Goal: Task Accomplishment & Management: Use online tool/utility

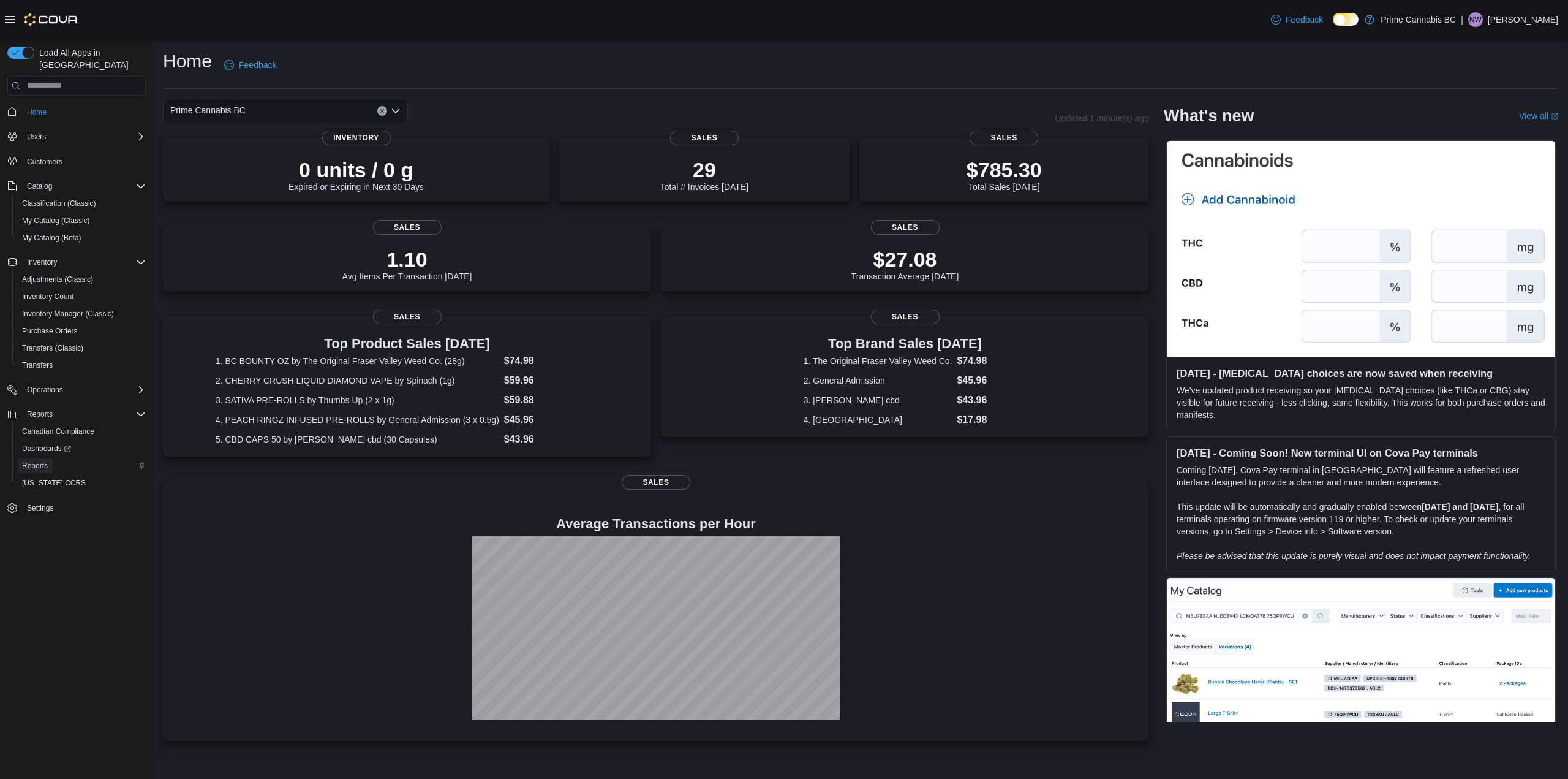
click at [39, 460] on span "Reports" at bounding box center [35, 465] width 26 height 10
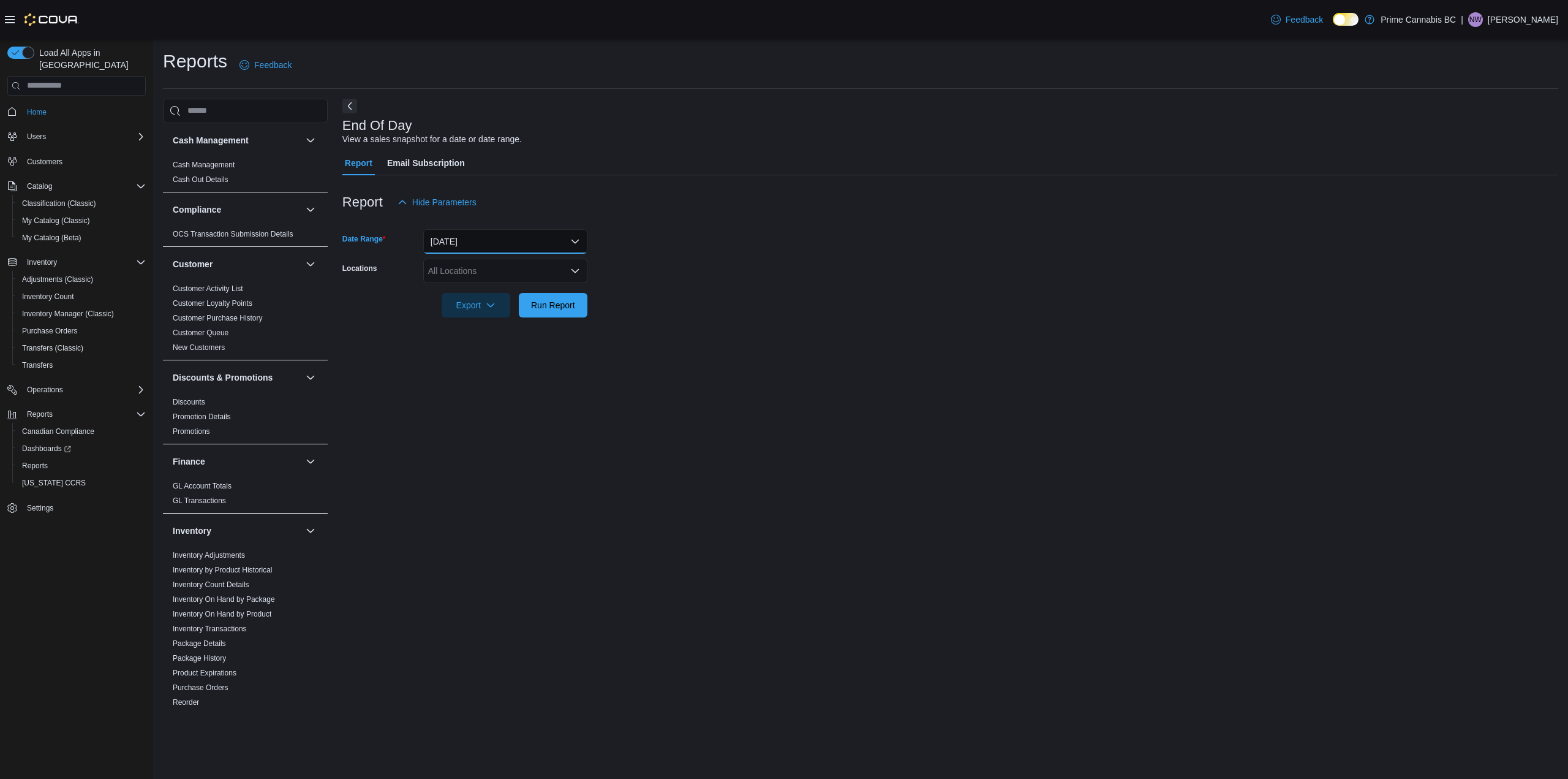
click at [471, 232] on button "Today" at bounding box center [505, 242] width 164 height 25
click at [452, 309] on span "Yesterday" at bounding box center [512, 315] width 139 height 15
click at [447, 276] on div "All Locations" at bounding box center [505, 271] width 164 height 25
click at [460, 332] on span "Kelowna" at bounding box center [466, 327] width 33 height 12
click at [707, 293] on form "Date Range Yesterday Locations Kelowna Export Run Report" at bounding box center [950, 266] width 1216 height 103
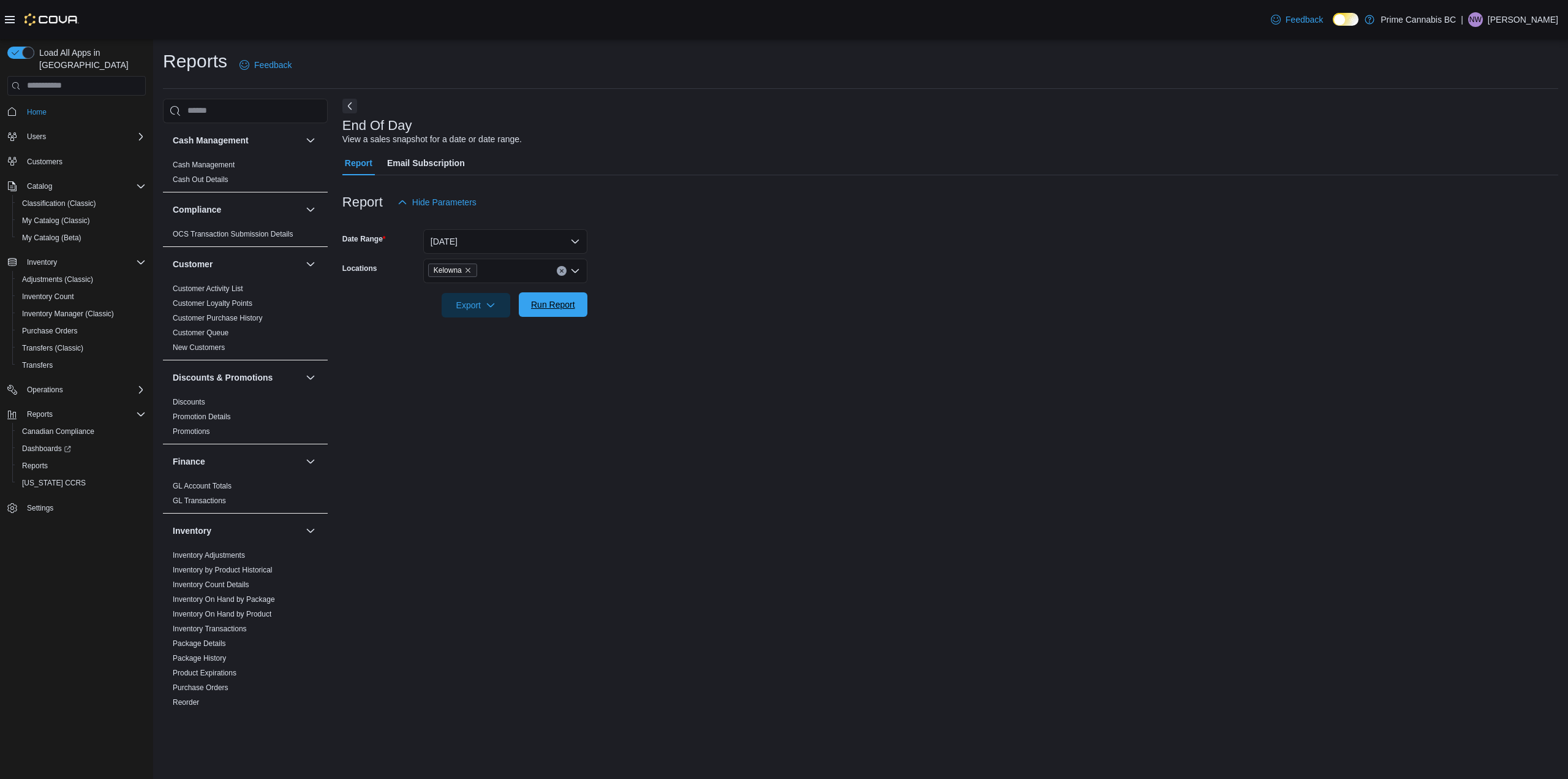
click at [546, 302] on span "Run Report" at bounding box center [553, 304] width 44 height 12
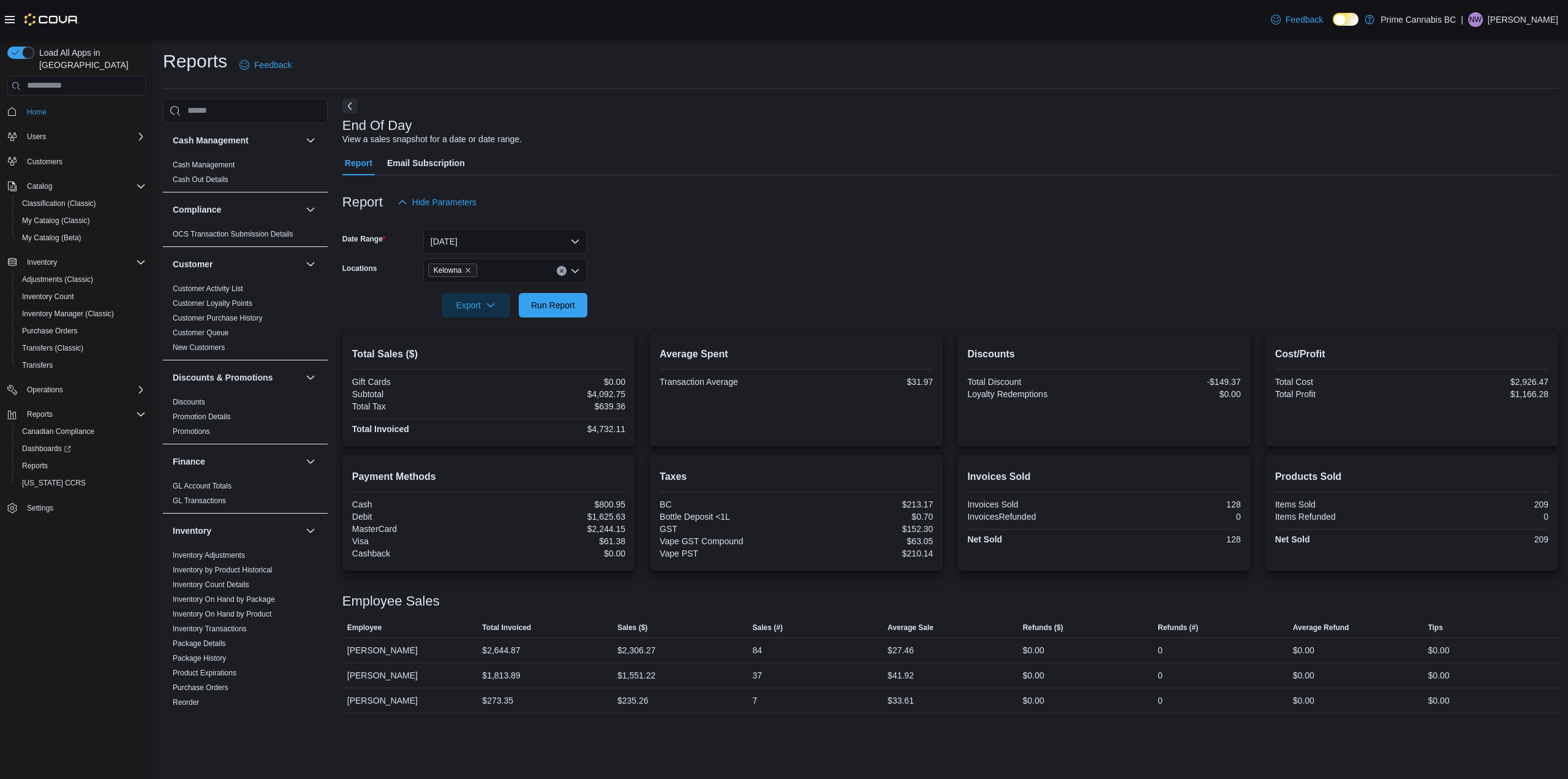
click at [735, 227] on div at bounding box center [950, 222] width 1216 height 15
click at [734, 218] on div at bounding box center [950, 222] width 1216 height 15
